Goal: Information Seeking & Learning: Learn about a topic

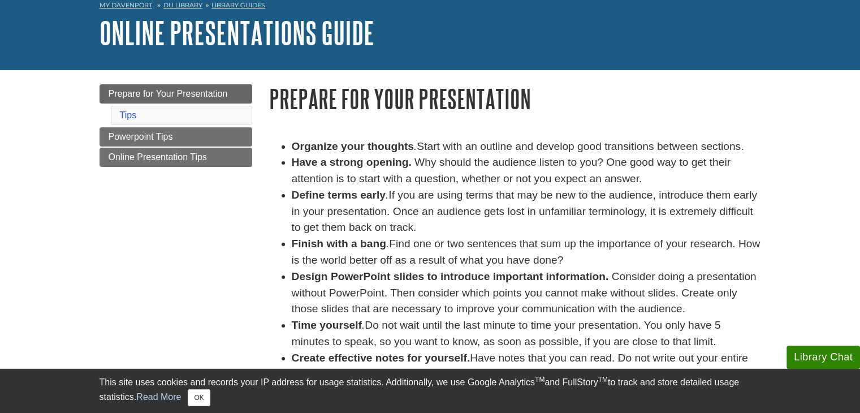
scroll to position [58, 0]
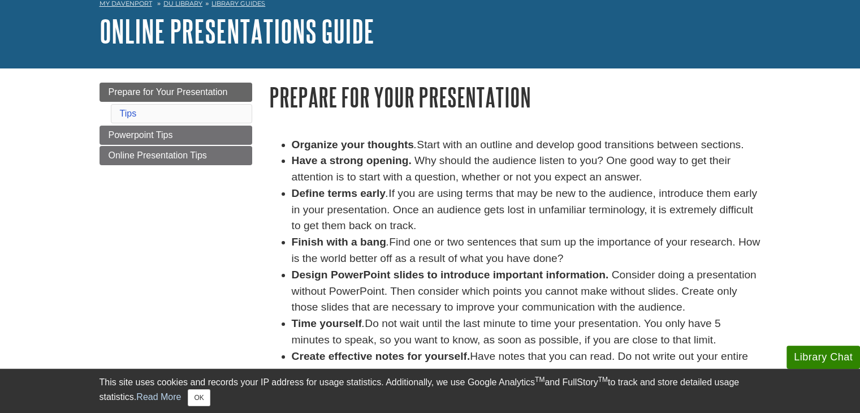
click at [145, 115] on li "Tips" at bounding box center [181, 113] width 141 height 19
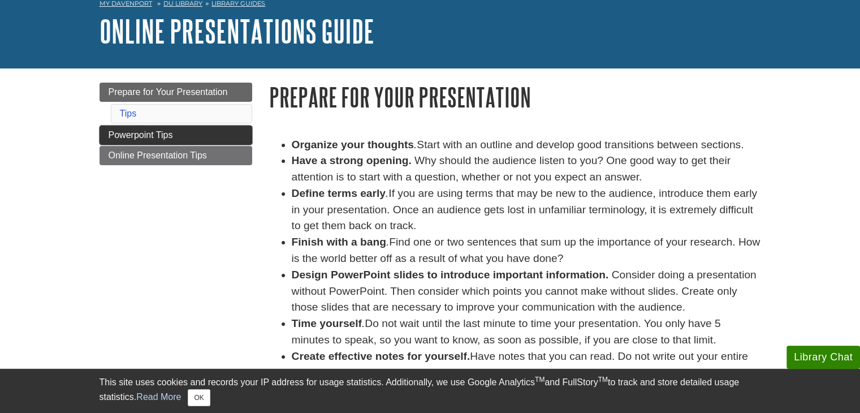
click at [145, 132] on span "Powerpoint Tips" at bounding box center [141, 135] width 64 height 10
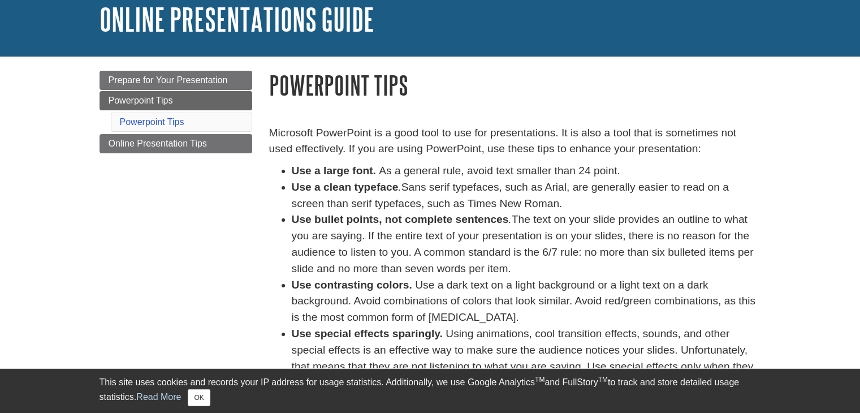
scroll to position [71, 0]
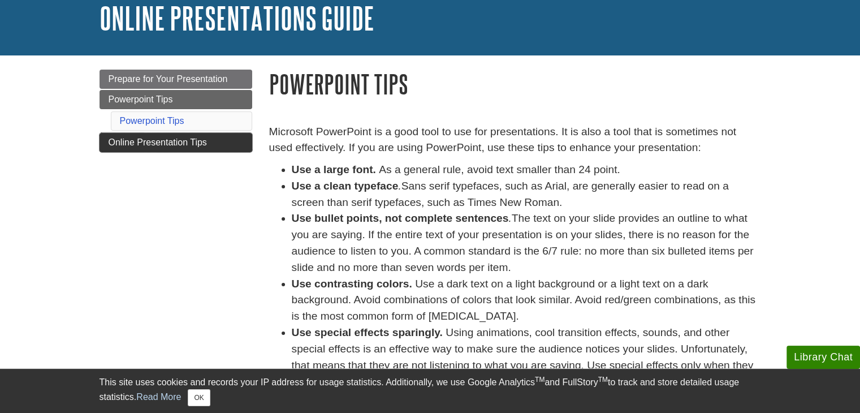
click at [177, 138] on span "Online Presentation Tips" at bounding box center [158, 142] width 98 height 10
